Goal: Task Accomplishment & Management: Manage account settings

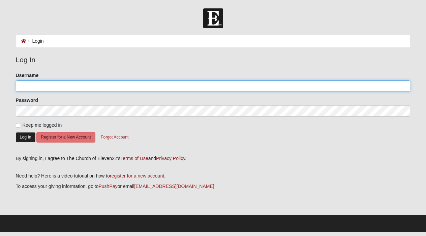
type input "[EMAIL_ADDRESS][DOMAIN_NAME]"
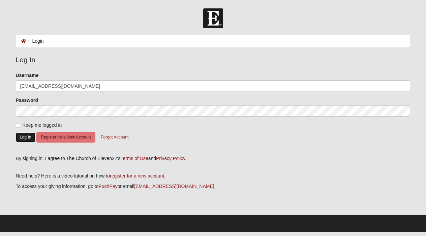
click at [27, 139] on button "Log In" at bounding box center [26, 138] width 20 height 10
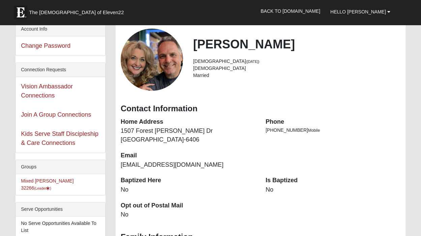
scroll to position [101, 0]
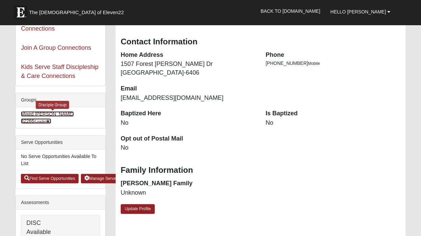
click at [36, 114] on link "Mixed Carter 32266 (Leader )" at bounding box center [47, 117] width 53 height 12
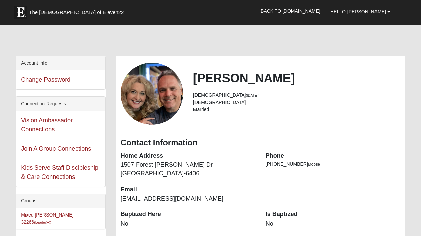
scroll to position [97, 0]
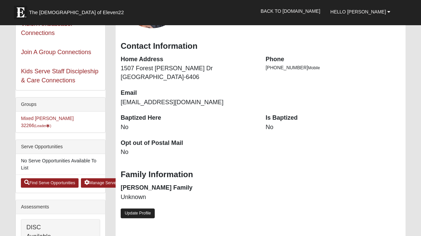
click at [143, 217] on link "Update Profile" at bounding box center [138, 214] width 34 height 10
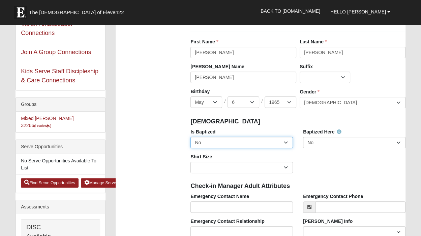
click at [220, 141] on select "No Yes" at bounding box center [241, 142] width 102 height 11
select select "True"
click at [190, 137] on select "No Yes" at bounding box center [241, 142] width 102 height 11
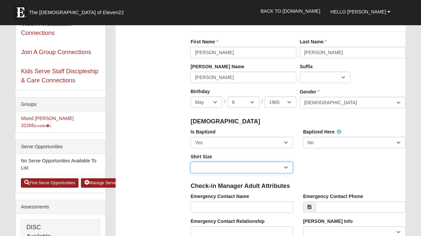
click at [234, 166] on select "Adult Small Adult Medium Adult Large Adult XL Adult XXL Adult 3XL Adult 4XL You…" at bounding box center [241, 167] width 102 height 11
click at [190, 162] on select "Adult Small Adult Medium Adult Large Adult XL Adult XXL Adult 3XL Adult 4XL You…" at bounding box center [241, 167] width 102 height 11
click at [225, 169] on select "Adult Small Adult Medium Adult Large Adult XL Adult XXL Adult 3XL Adult 4XL You…" at bounding box center [241, 167] width 102 height 11
select select "Adult Large"
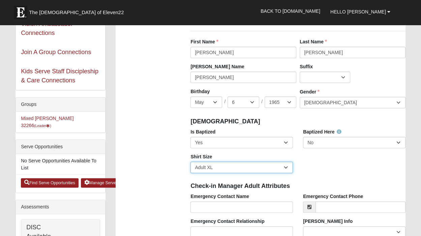
click at [190, 162] on select "Adult Small Adult Medium Adult Large Adult XL Adult XXL Adult 3XL Adult 4XL You…" at bounding box center [241, 167] width 102 height 11
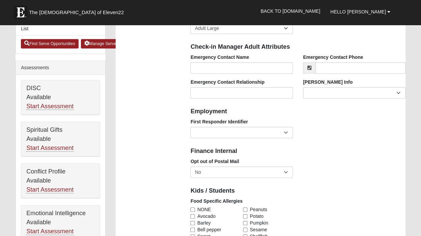
scroll to position [202, 0]
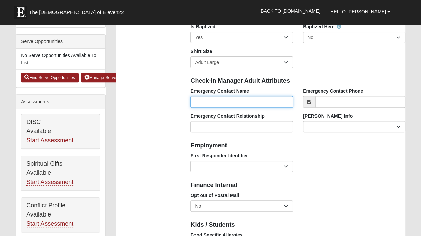
click at [215, 104] on input "Emergency Contact Name" at bounding box center [241, 101] width 102 height 11
type input "[PERSON_NAME]"
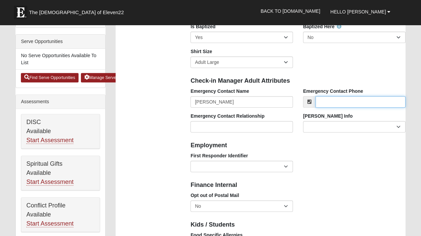
click at [359, 105] on input "Emergency Contact Phone" at bounding box center [360, 101] width 90 height 11
type input "[PHONE_NUMBER]"
drag, startPoint x: 175, startPoint y: 132, endPoint x: 214, endPoint y: 121, distance: 39.9
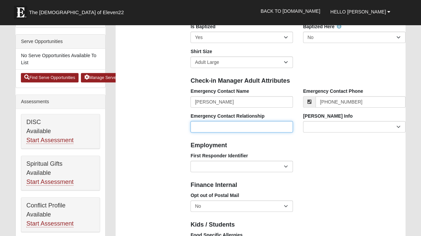
click at [214, 128] on input "Emergency Contact Relationship" at bounding box center [241, 126] width 102 height 11
type input "spous"
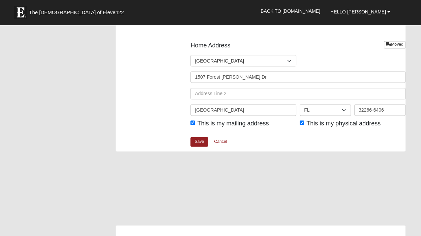
scroll to position [842, 0]
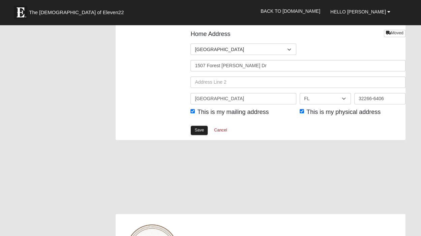
click at [196, 131] on link "Save" at bounding box center [199, 131] width 18 height 10
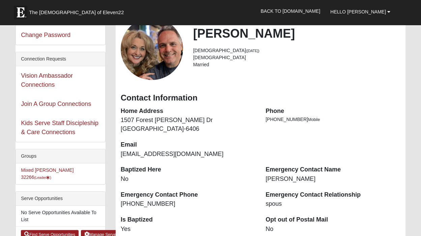
scroll to position [101, 0]
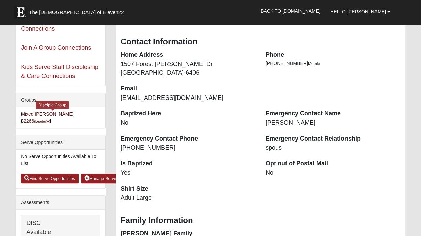
click at [40, 112] on link "Mixed Carter 32266 (Leader )" at bounding box center [47, 117] width 53 height 12
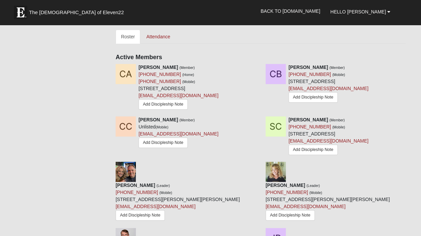
scroll to position [236, 0]
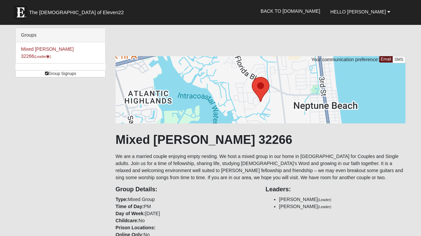
scroll to position [236, 0]
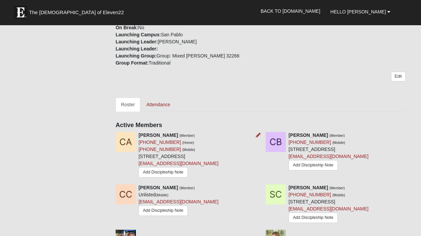
drag, startPoint x: 138, startPoint y: 155, endPoint x: 238, endPoint y: 159, distance: 100.1
click at [218, 158] on div "[PERSON_NAME] (Member) [PHONE_NUMBER] (Home) [PHONE_NUMBER] (Mobile) [STREET_AD…" at bounding box center [178, 155] width 80 height 47
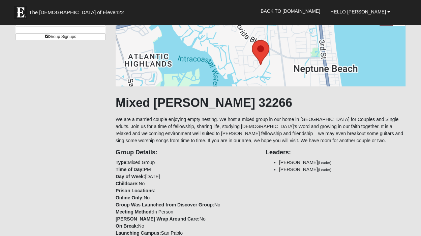
scroll to position [0, 0]
